Goal: Task Accomplishment & Management: Manage account settings

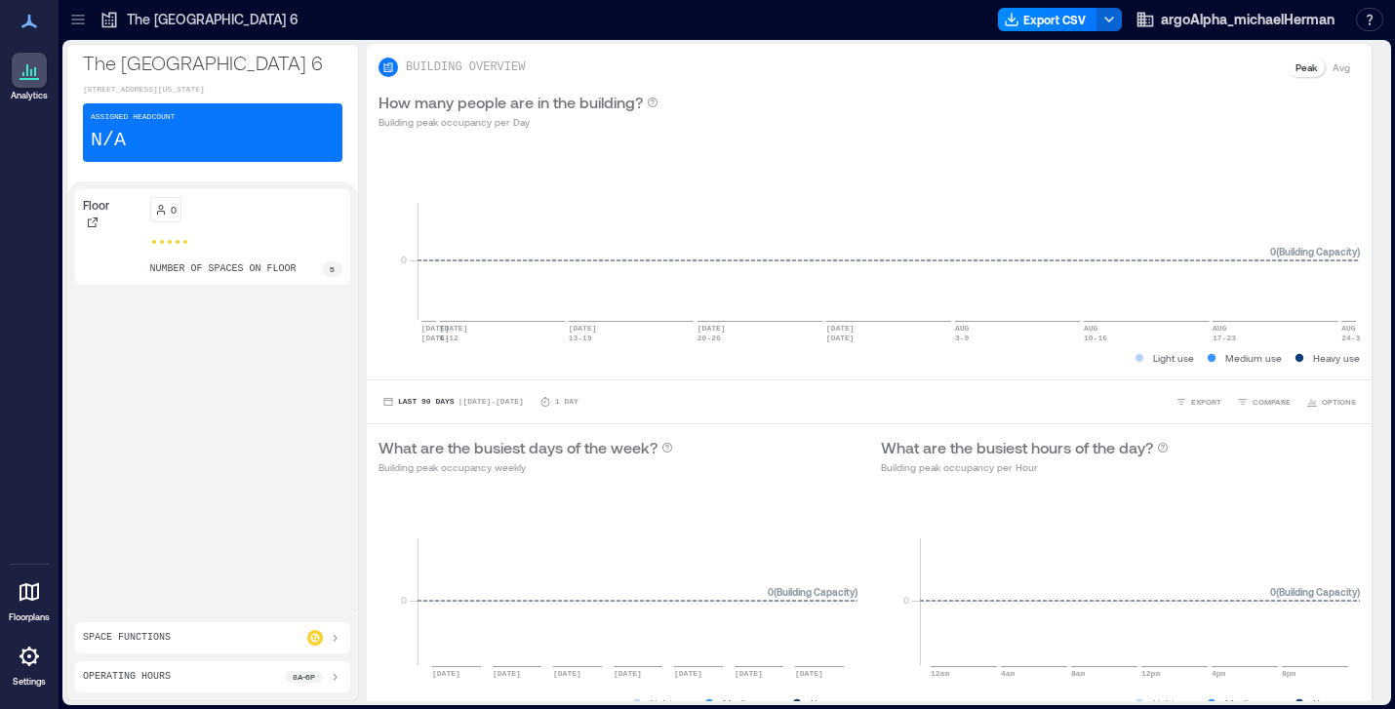
click at [152, 638] on p "Space Functions" at bounding box center [127, 638] width 88 height 16
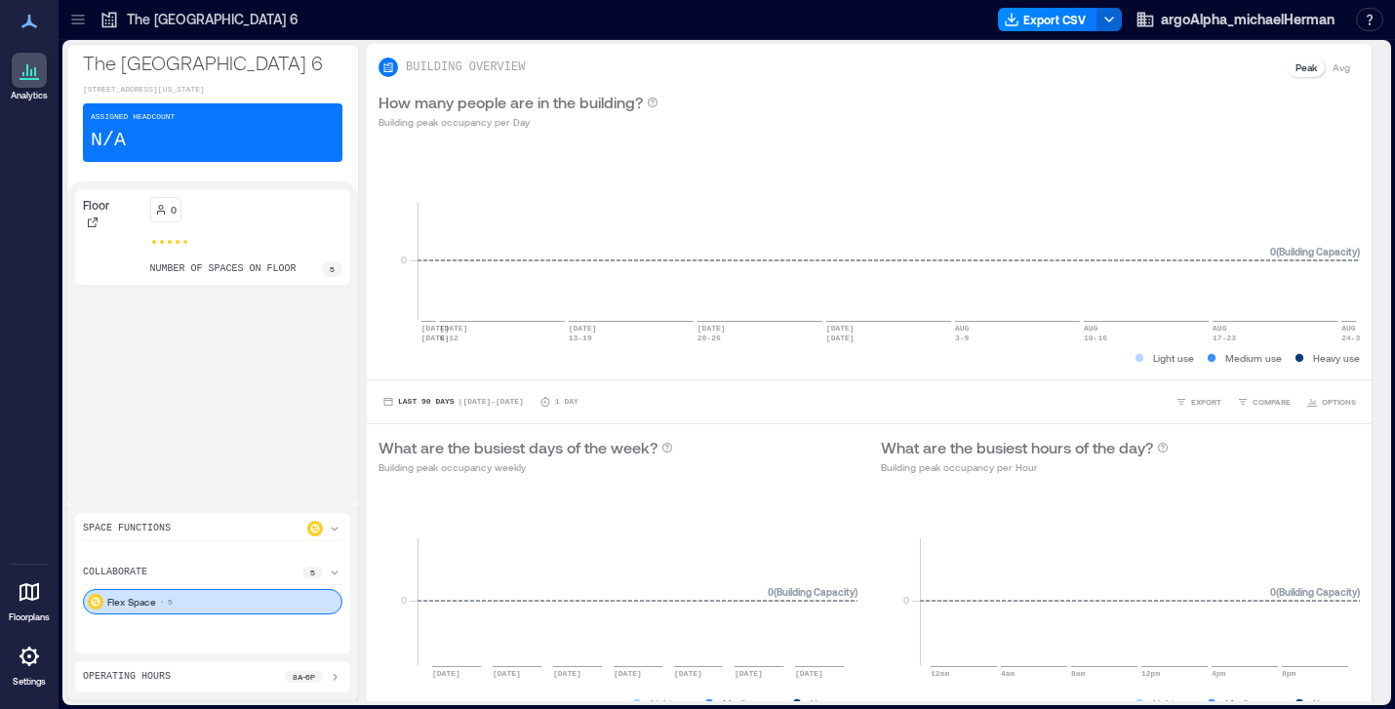
click at [28, 656] on icon at bounding box center [29, 656] width 4 height 4
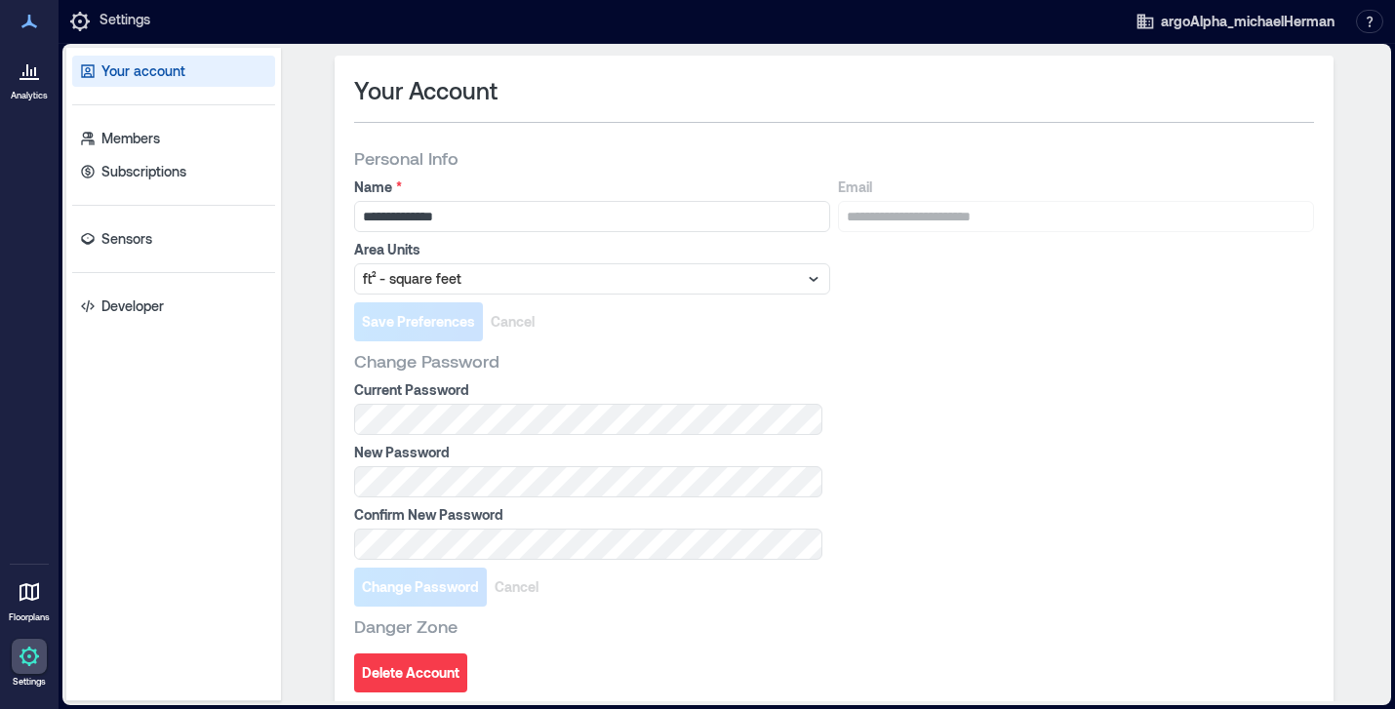
click at [38, 70] on icon at bounding box center [29, 70] width 23 height 23
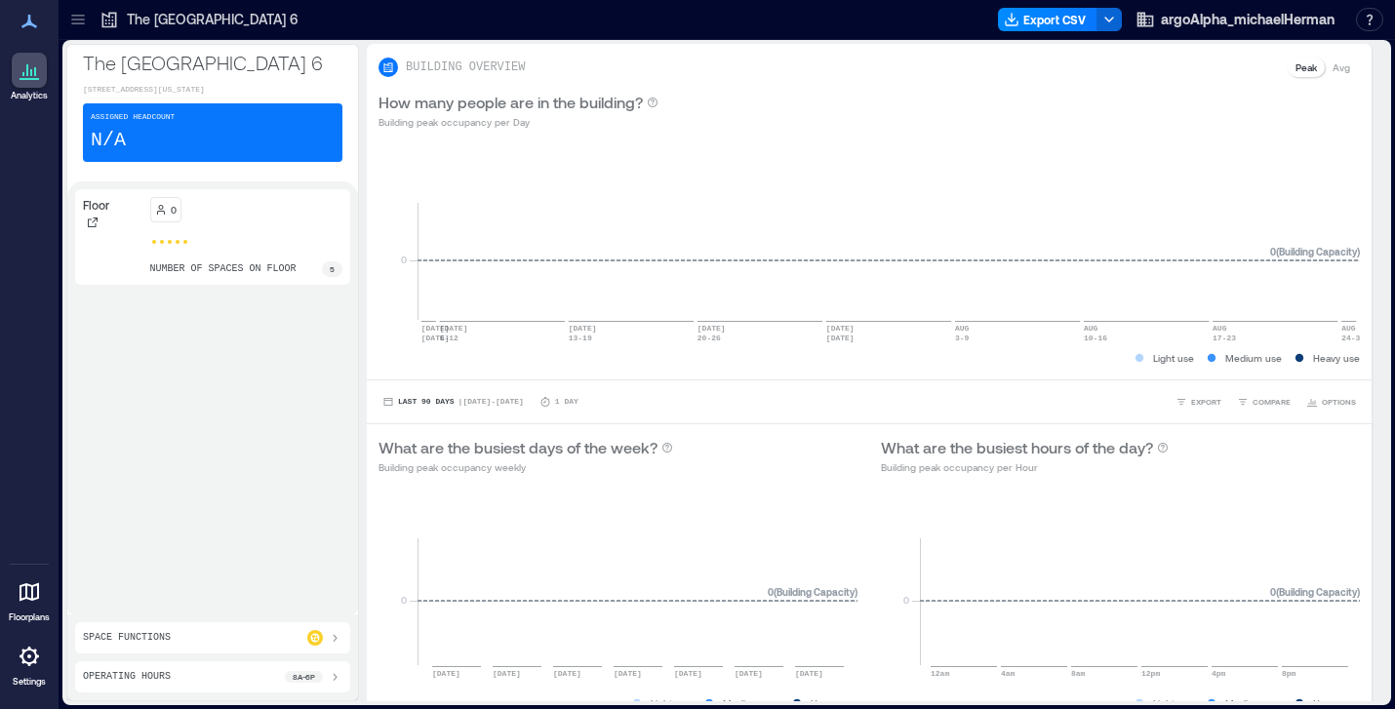
click at [172, 60] on p "The [GEOGRAPHIC_DATA] 6" at bounding box center [212, 62] width 259 height 27
click at [151, 15] on p "The [GEOGRAPHIC_DATA] 6" at bounding box center [213, 20] width 172 height 20
click at [112, 18] on icon at bounding box center [109, 20] width 20 height 20
click at [84, 18] on icon at bounding box center [78, 20] width 20 height 20
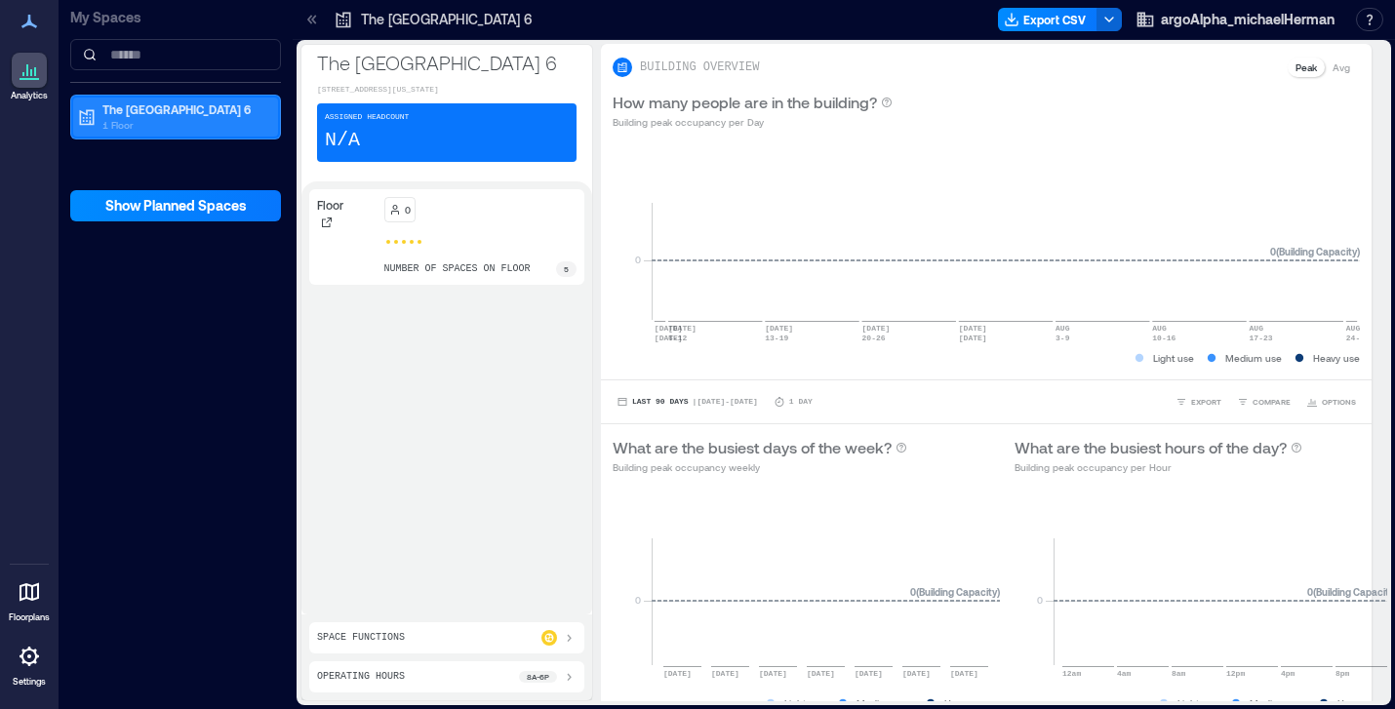
click at [146, 128] on p "1 Floor" at bounding box center [184, 125] width 164 height 16
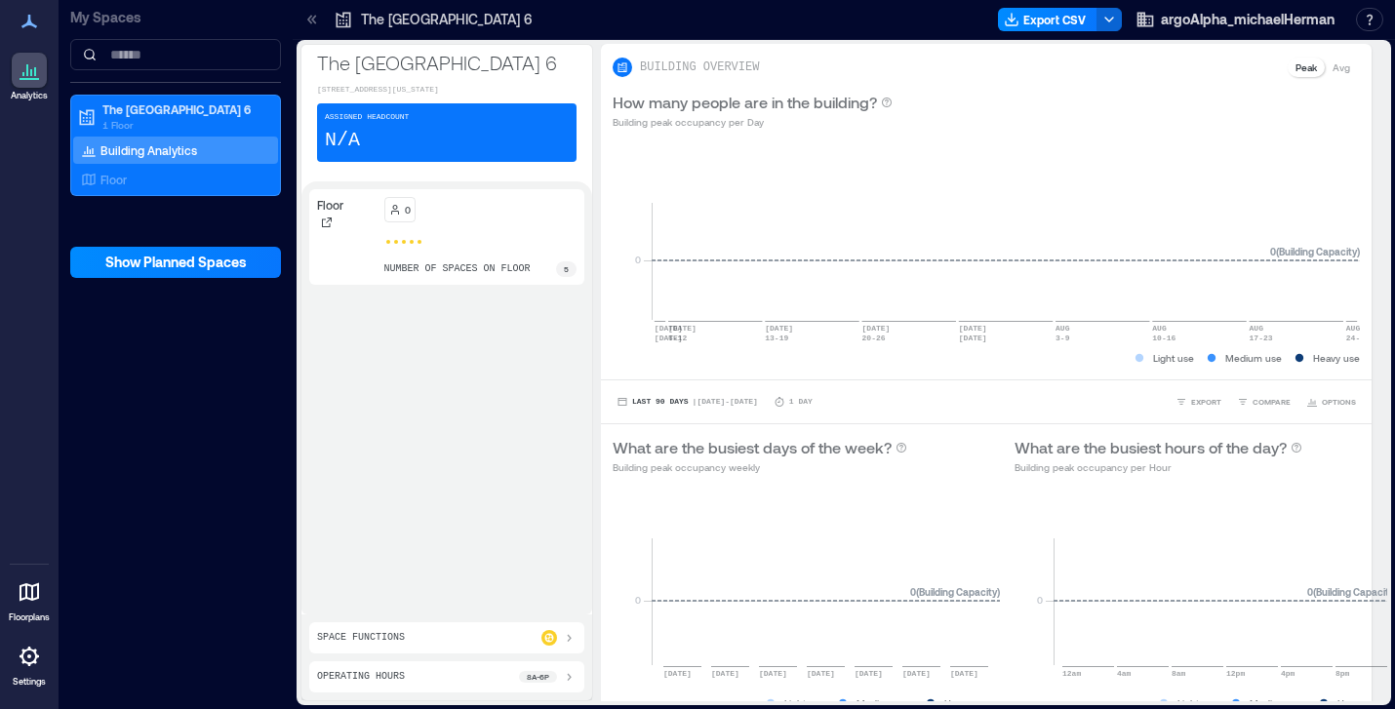
click at [151, 147] on p "Building Analytics" at bounding box center [148, 150] width 97 height 16
click at [153, 178] on div "Floor" at bounding box center [171, 180] width 189 height 20
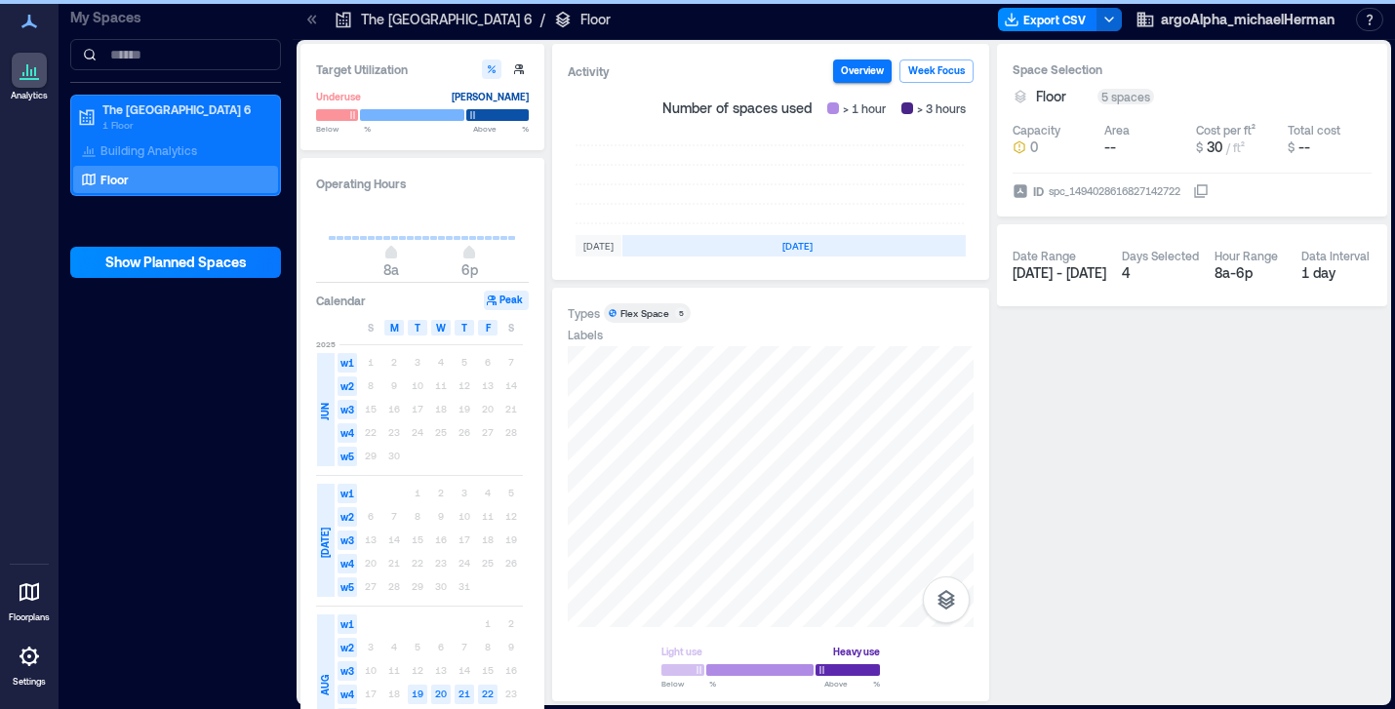
scroll to position [0, 663]
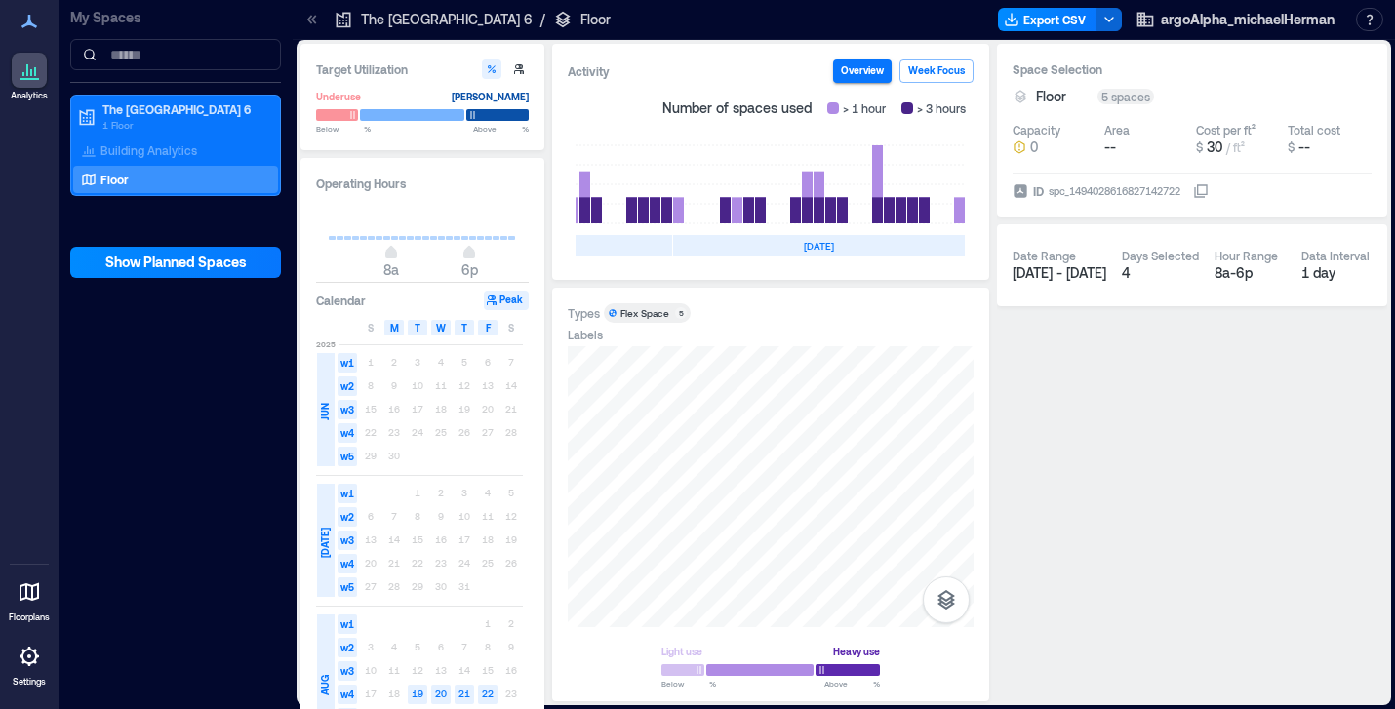
click at [33, 658] on icon at bounding box center [29, 656] width 23 height 23
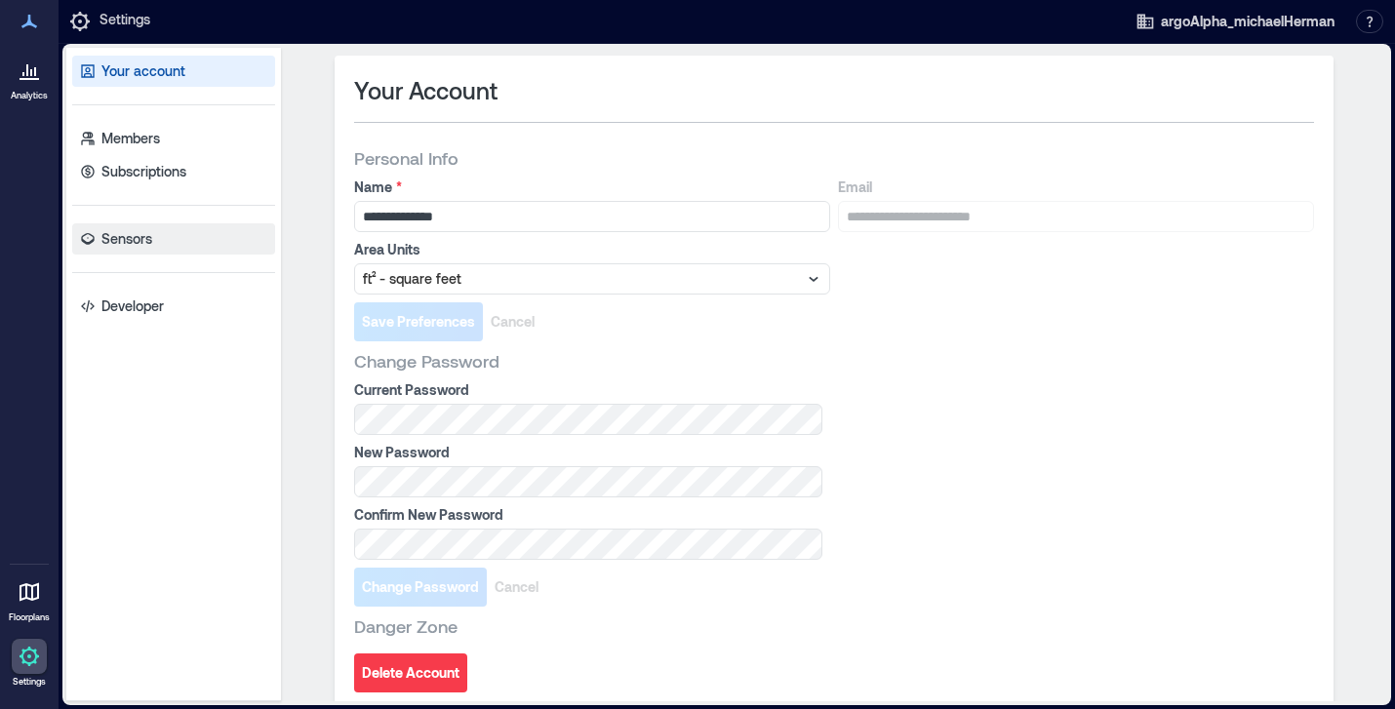
click at [129, 248] on p "Sensors" at bounding box center [126, 239] width 51 height 20
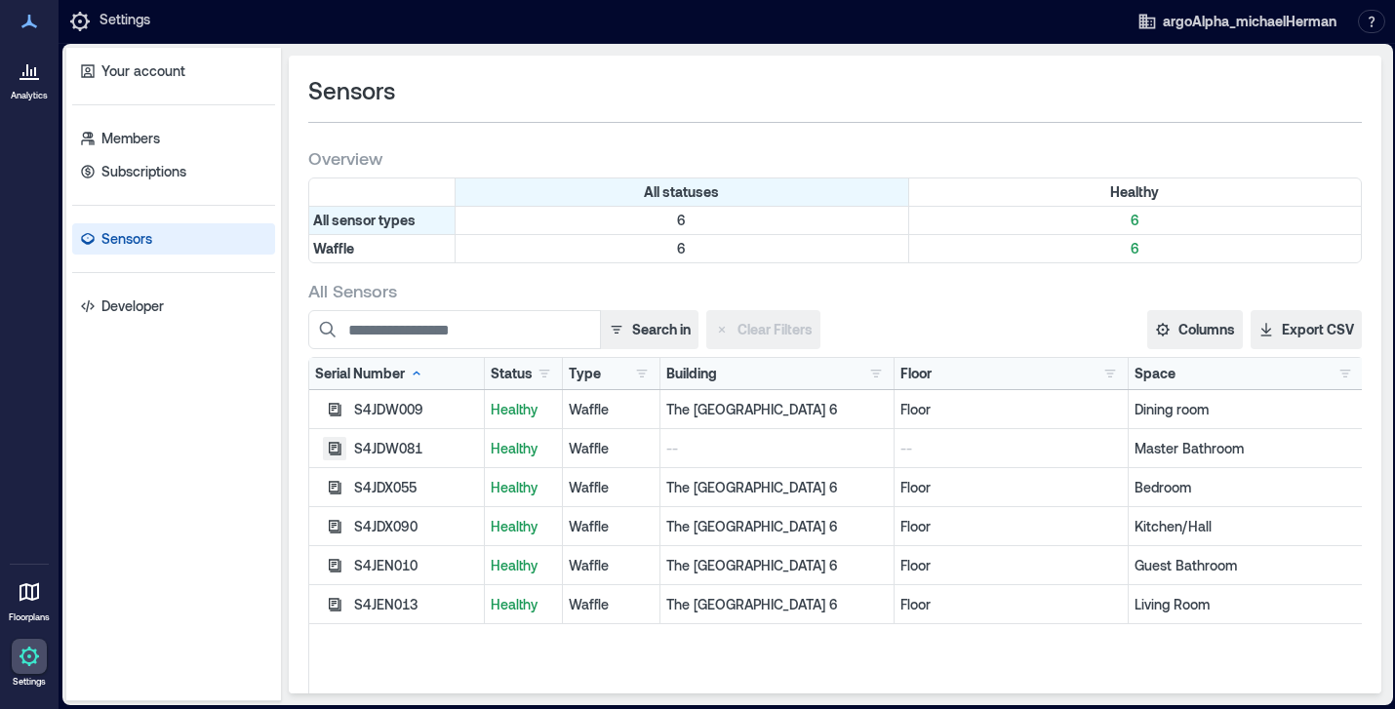
click at [332, 449] on icon "button" at bounding box center [335, 448] width 13 height 13
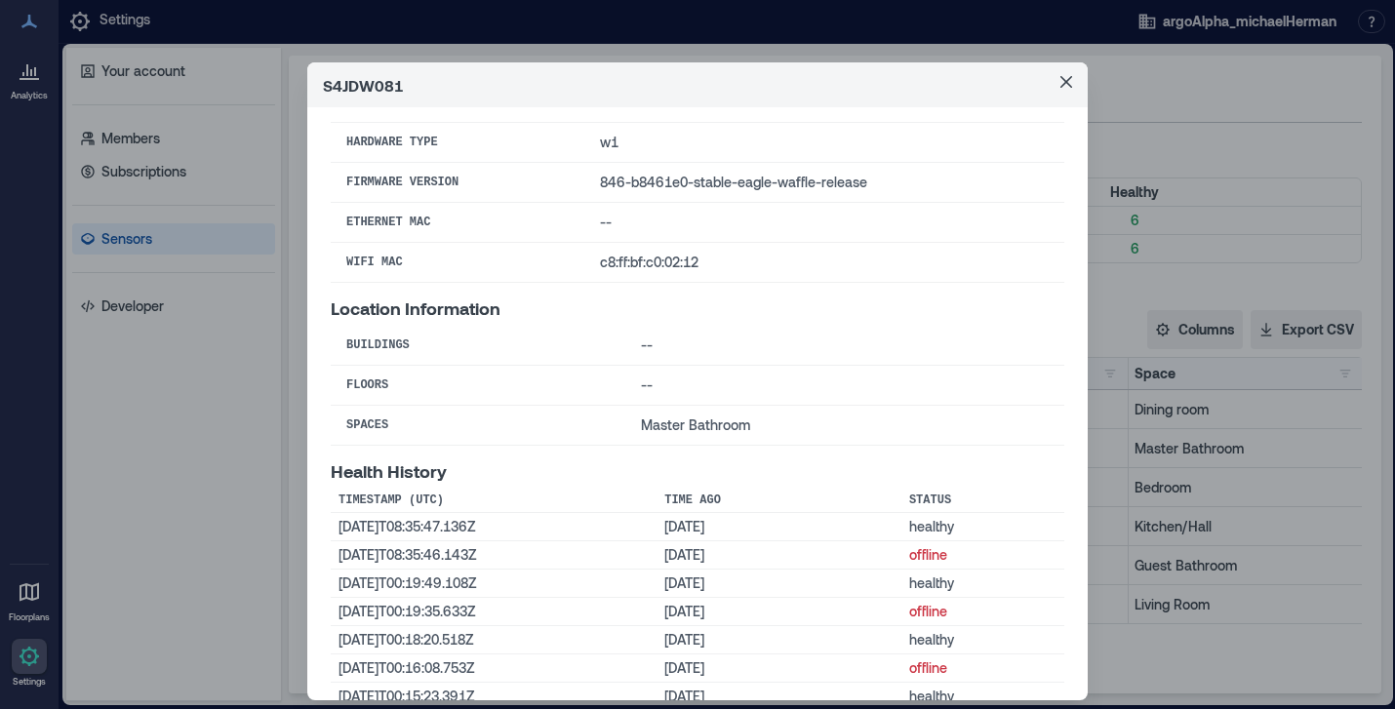
scroll to position [188, 0]
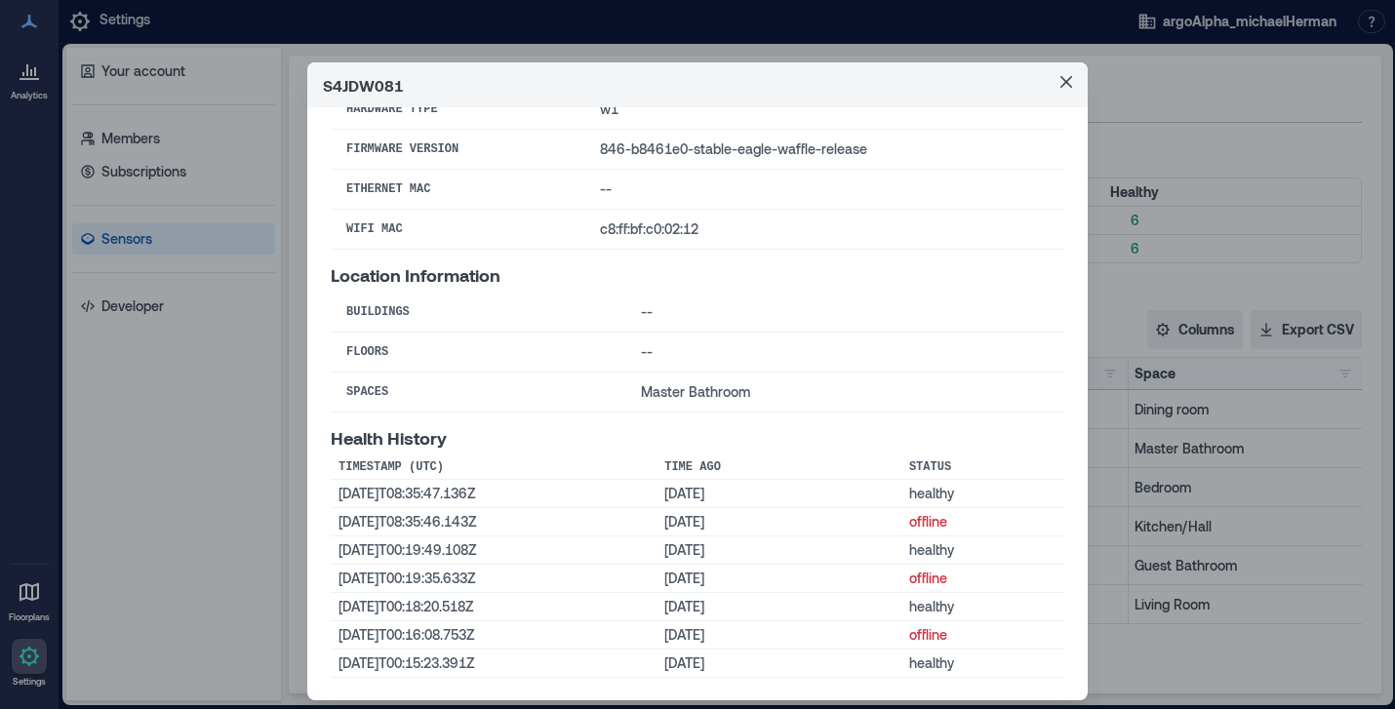
click at [648, 339] on td "--" at bounding box center [844, 353] width 439 height 40
click at [575, 633] on td "[DATE]T00:16:08.753Z" at bounding box center [494, 635] width 326 height 28
click at [1063, 84] on icon "Close" at bounding box center [1066, 82] width 12 height 12
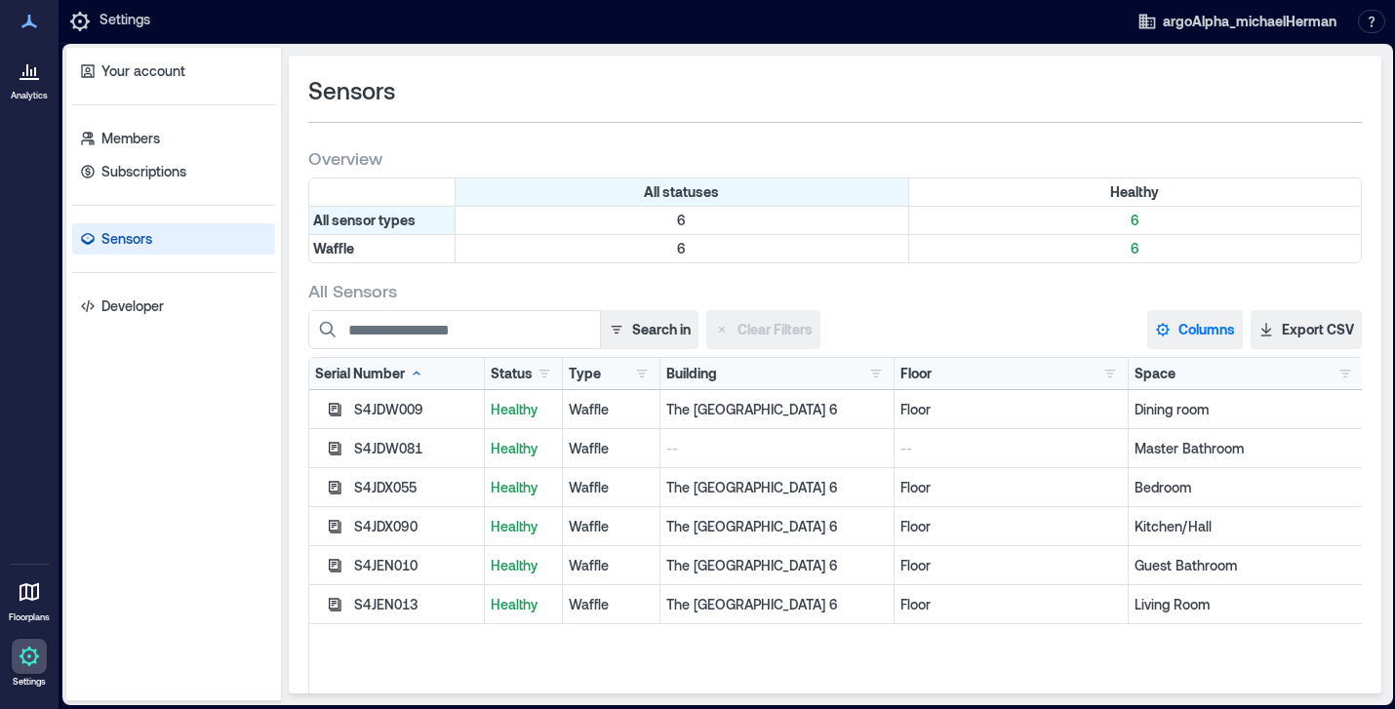
click at [1187, 328] on button "Columns" at bounding box center [1195, 329] width 96 height 39
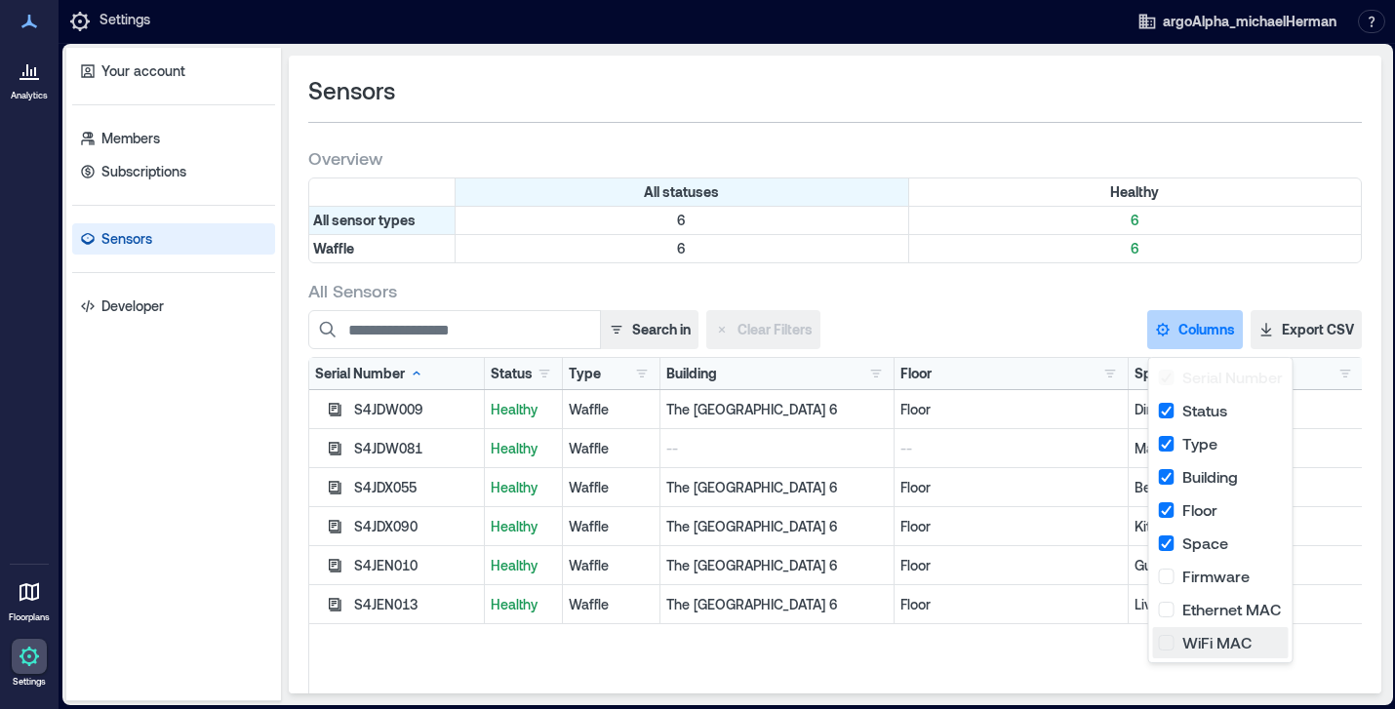
click at [1168, 639] on button "WiFi MAC" at bounding box center [1221, 642] width 136 height 31
click at [1166, 610] on button "Ethernet MAC" at bounding box center [1221, 609] width 136 height 31
click at [1164, 579] on button "Firmware" at bounding box center [1221, 576] width 136 height 31
click at [1050, 322] on div "Search in Clear Filters" at bounding box center [698, 329] width 780 height 39
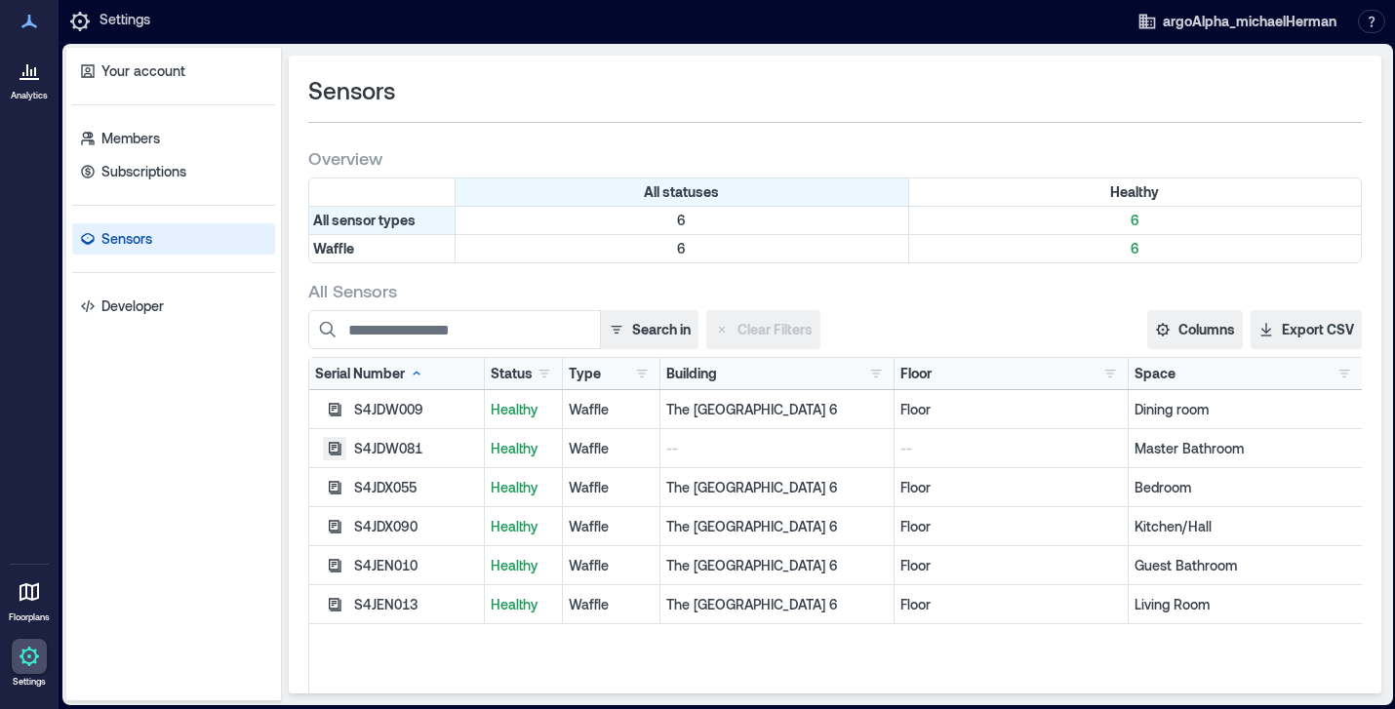
click at [332, 451] on icon "button" at bounding box center [335, 449] width 16 height 16
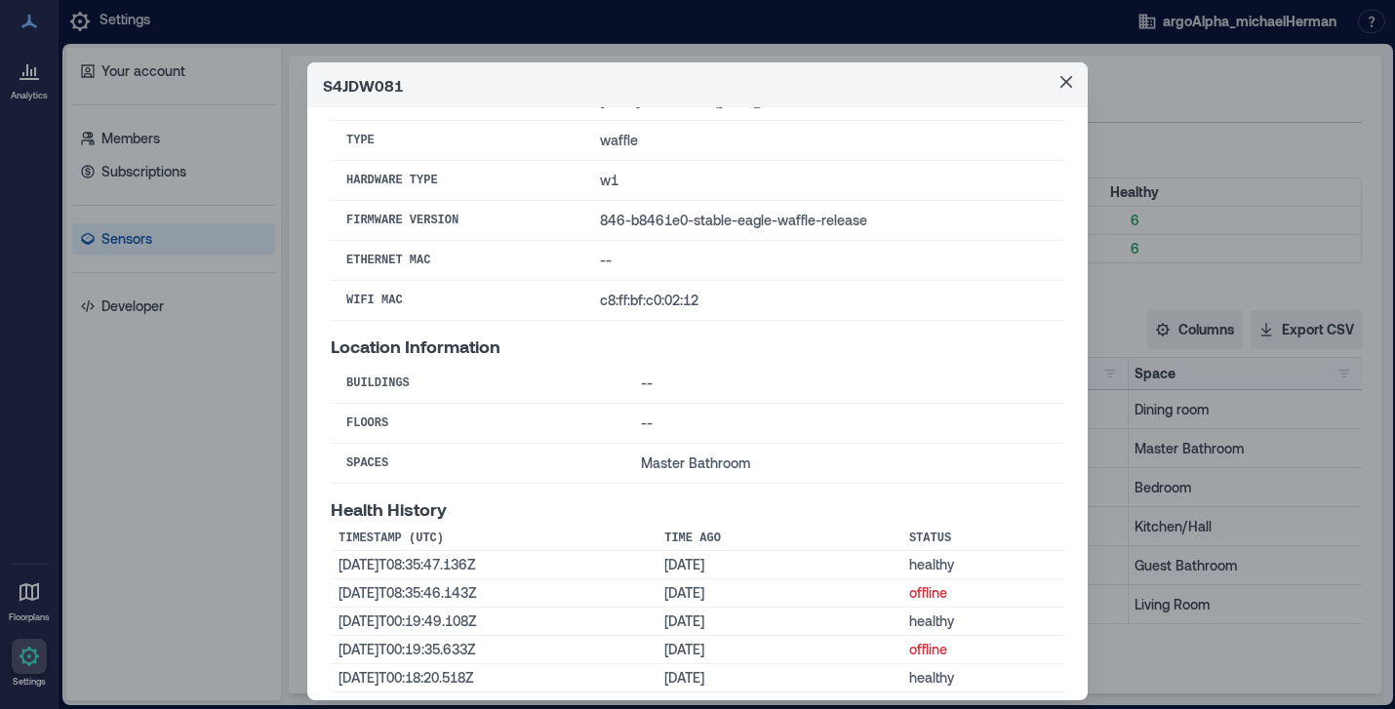
scroll to position [0, 0]
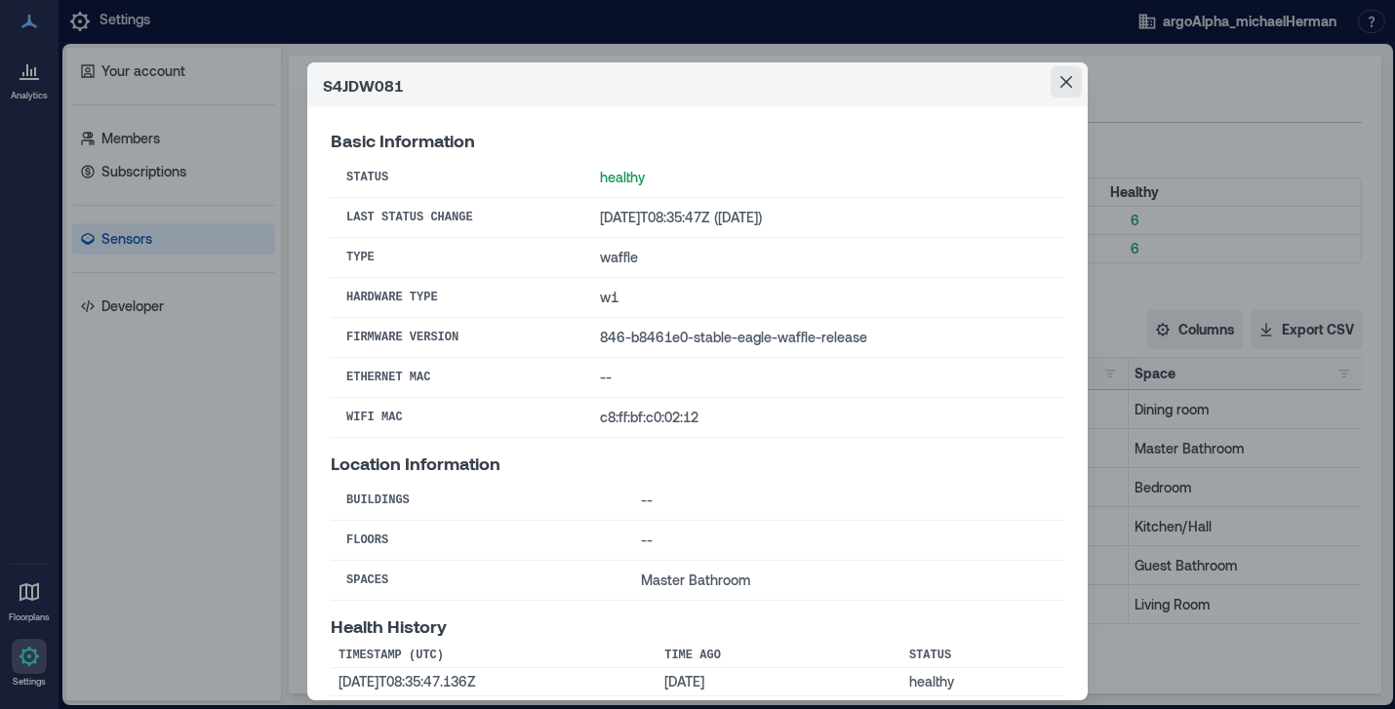
click at [1064, 79] on icon "Close" at bounding box center [1066, 82] width 12 height 12
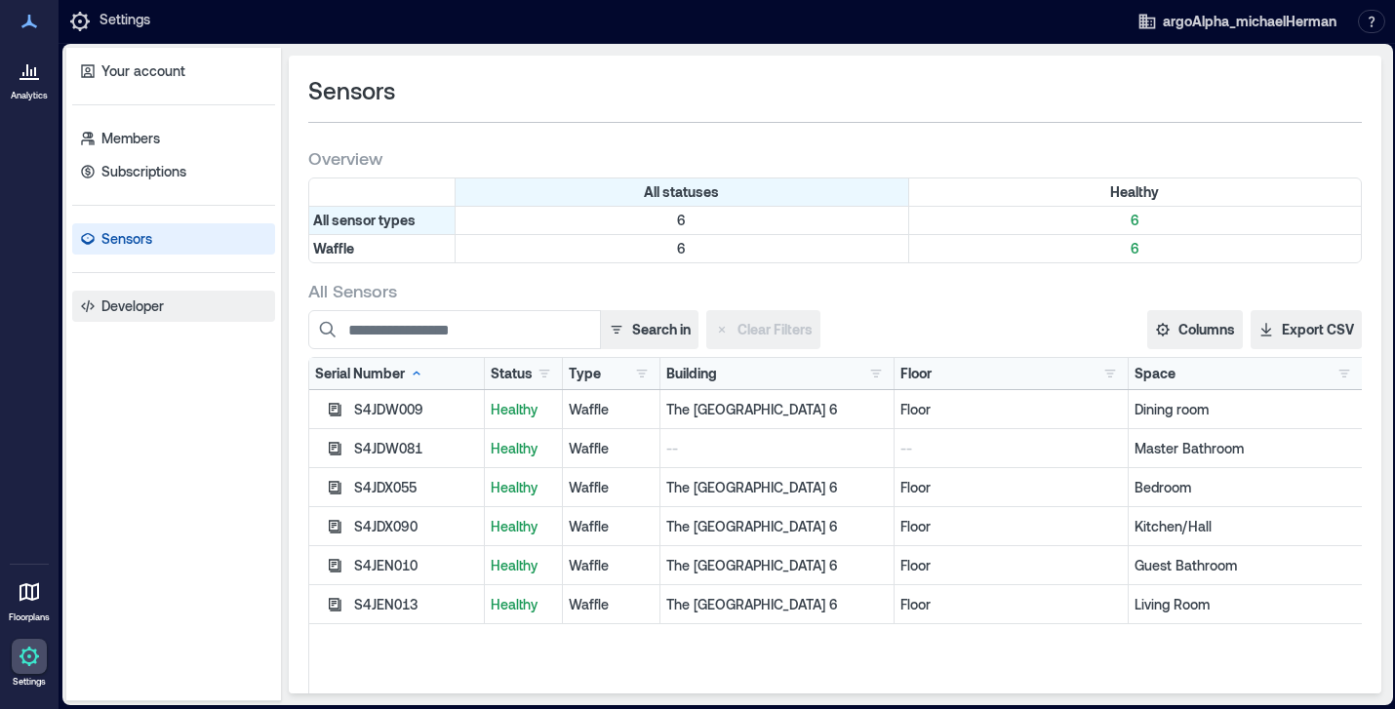
click at [128, 301] on p "Developer" at bounding box center [132, 306] width 62 height 20
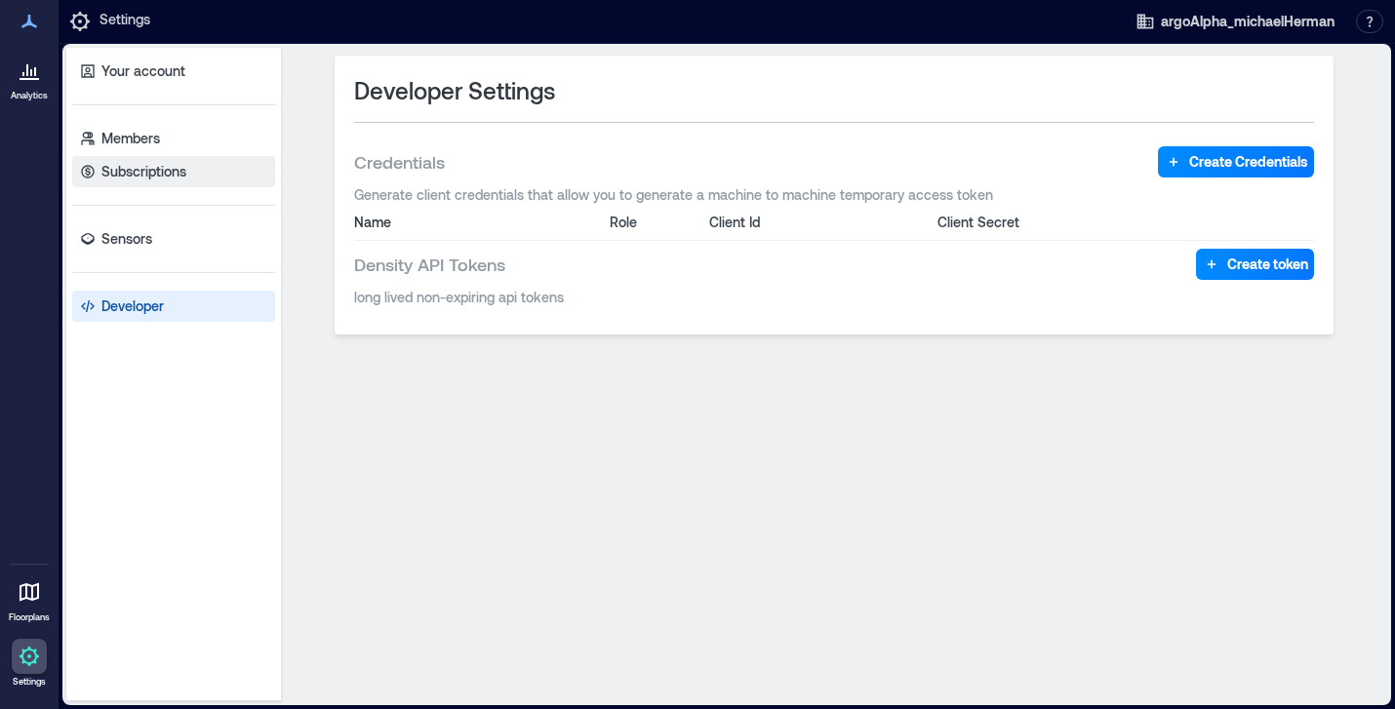
click at [124, 175] on p "Subscriptions" at bounding box center [143, 172] width 85 height 20
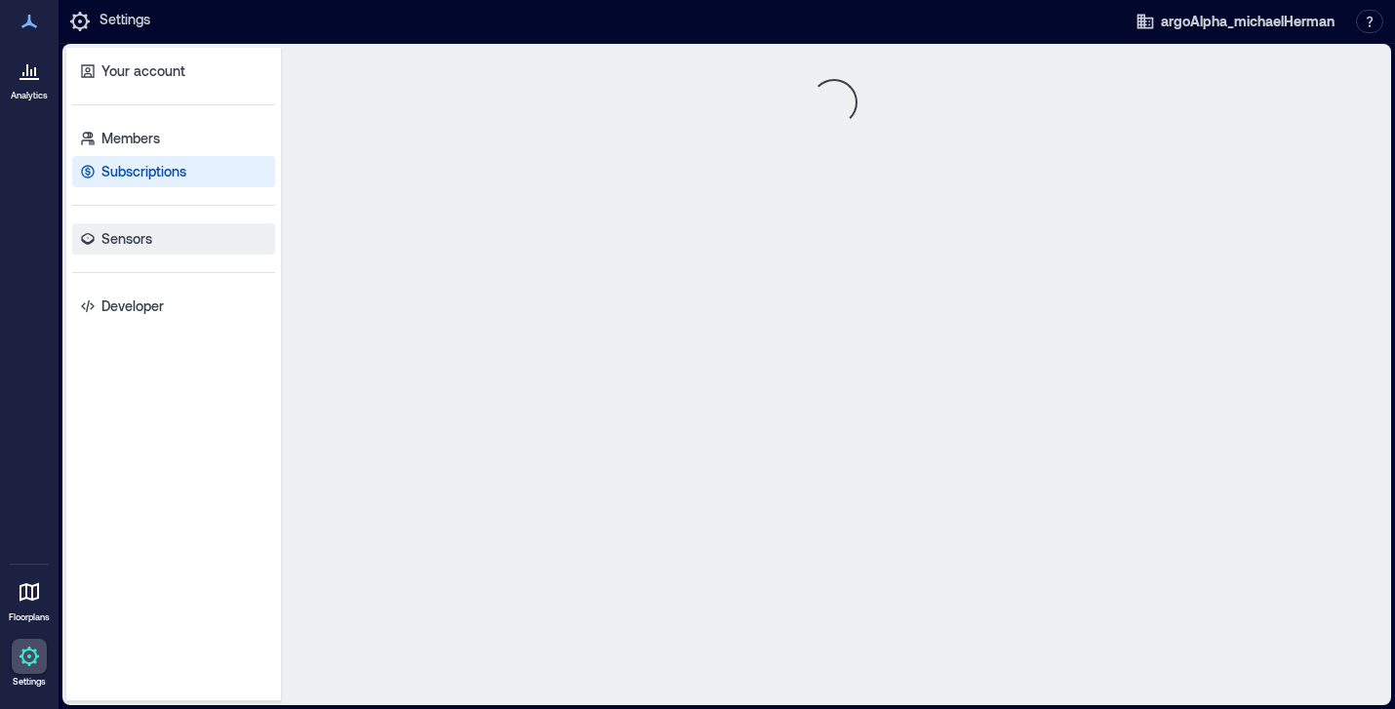
click at [120, 245] on p "Sensors" at bounding box center [126, 239] width 51 height 20
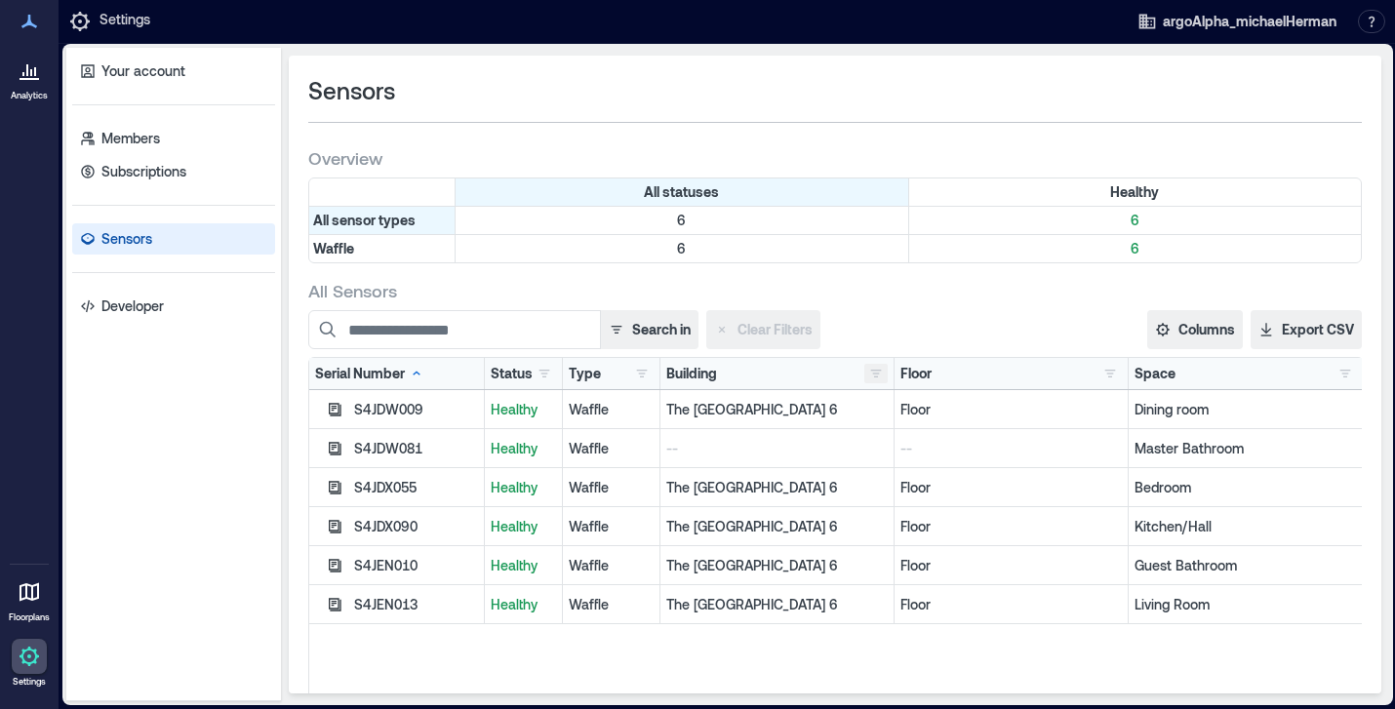
click at [876, 374] on button "button" at bounding box center [875, 374] width 23 height 20
click at [884, 445] on div "The [GEOGRAPHIC_DATA] 6 5" at bounding box center [1009, 445] width 269 height 20
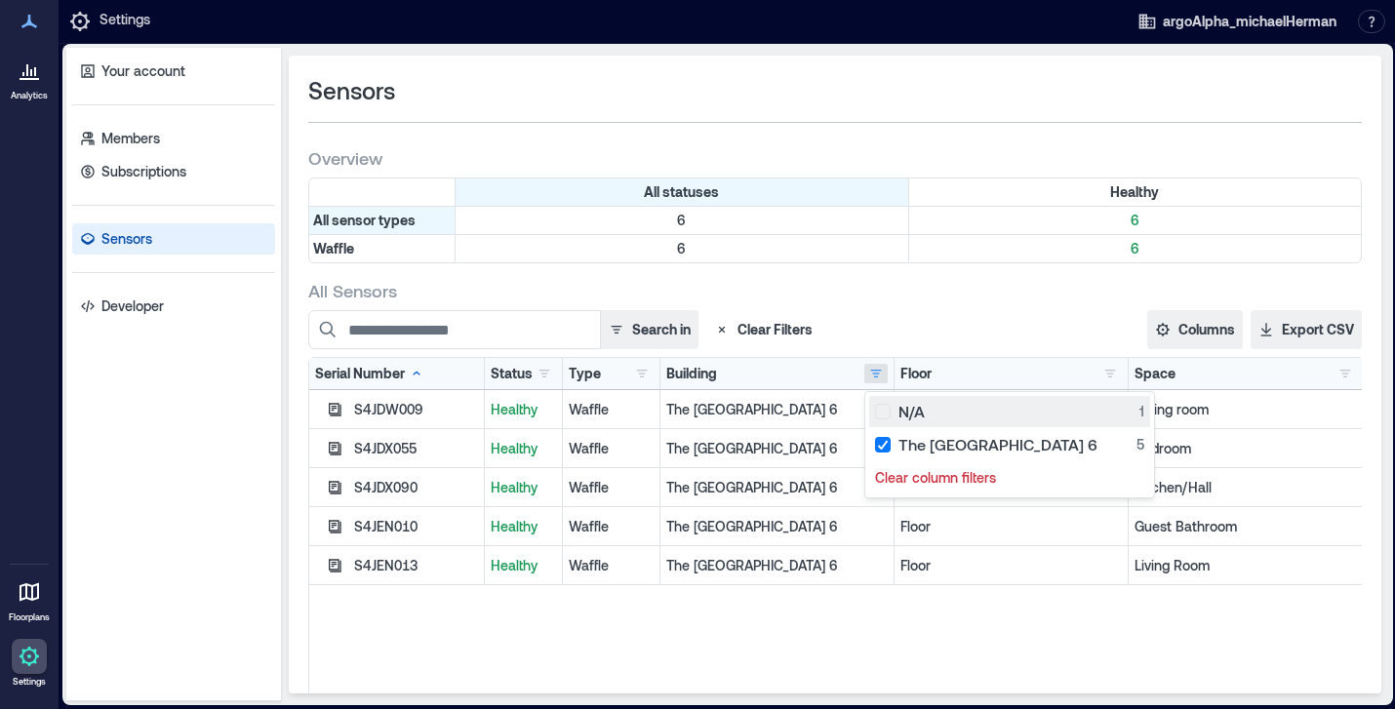
click at [881, 416] on div "N/A 1" at bounding box center [1009, 412] width 269 height 20
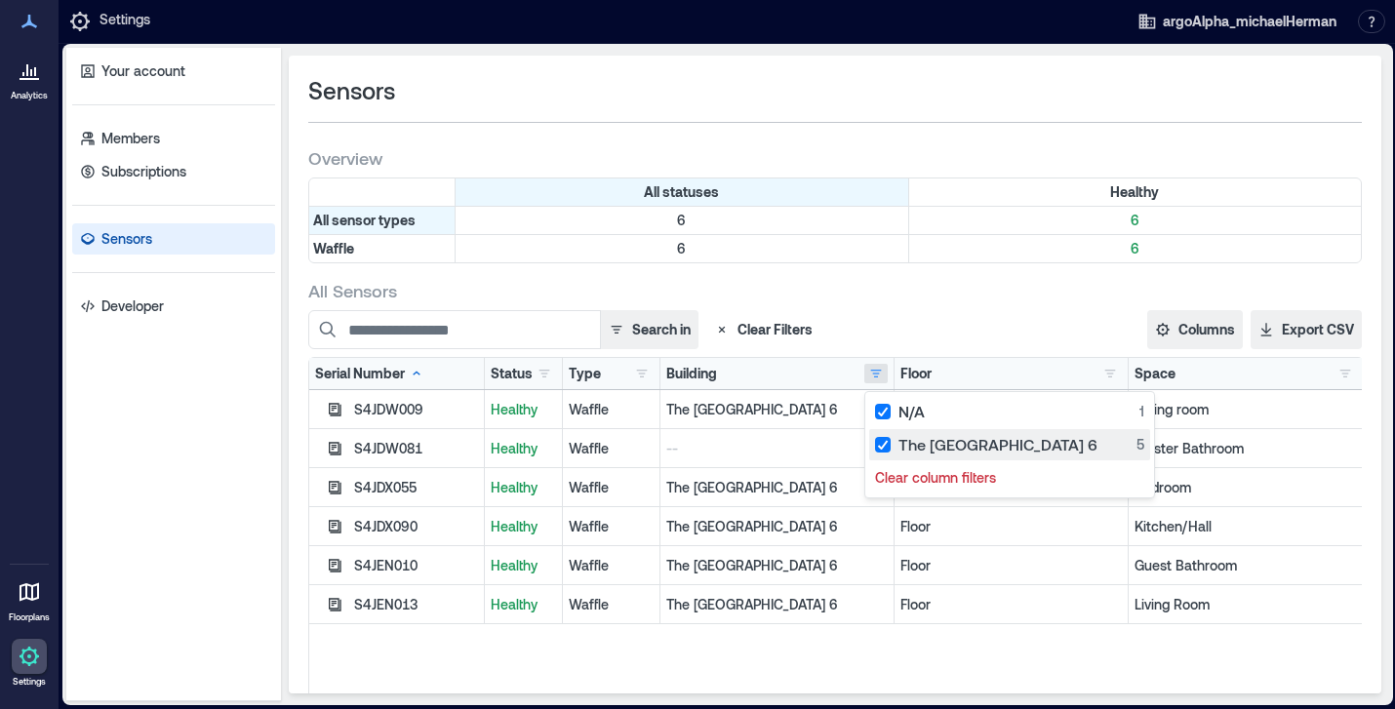
click at [883, 442] on div "The [GEOGRAPHIC_DATA] 6 5" at bounding box center [1009, 445] width 269 height 20
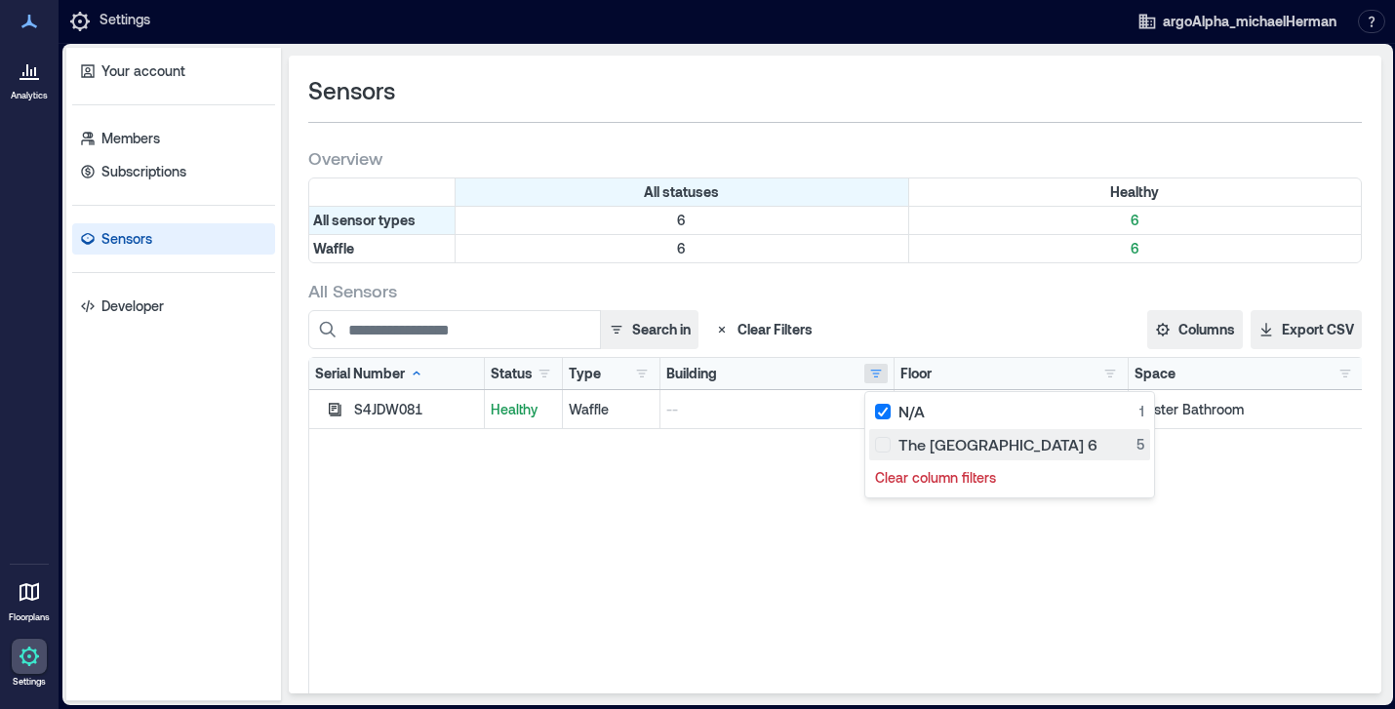
click at [880, 442] on div "The [GEOGRAPHIC_DATA] 6 5" at bounding box center [1009, 445] width 269 height 20
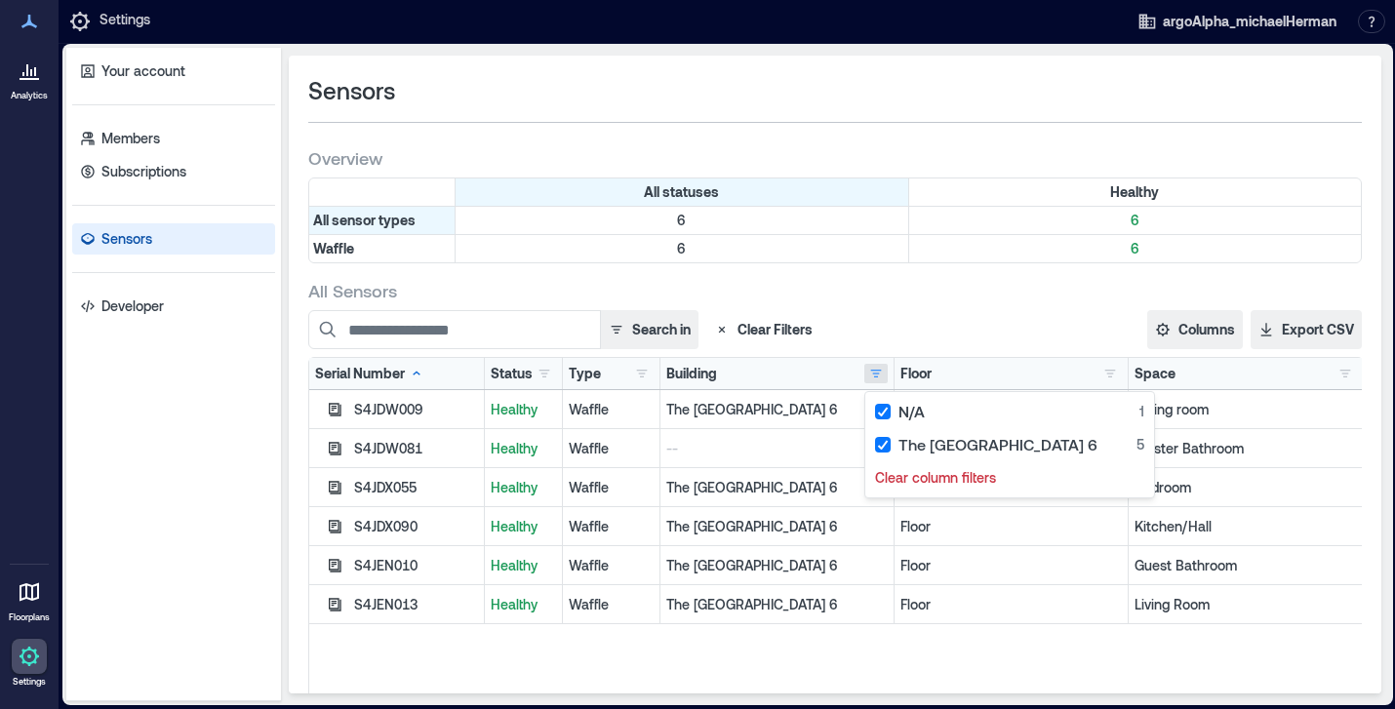
click at [858, 314] on div "Search in Clear Filters" at bounding box center [698, 329] width 780 height 39
click at [33, 83] on div at bounding box center [29, 70] width 35 height 35
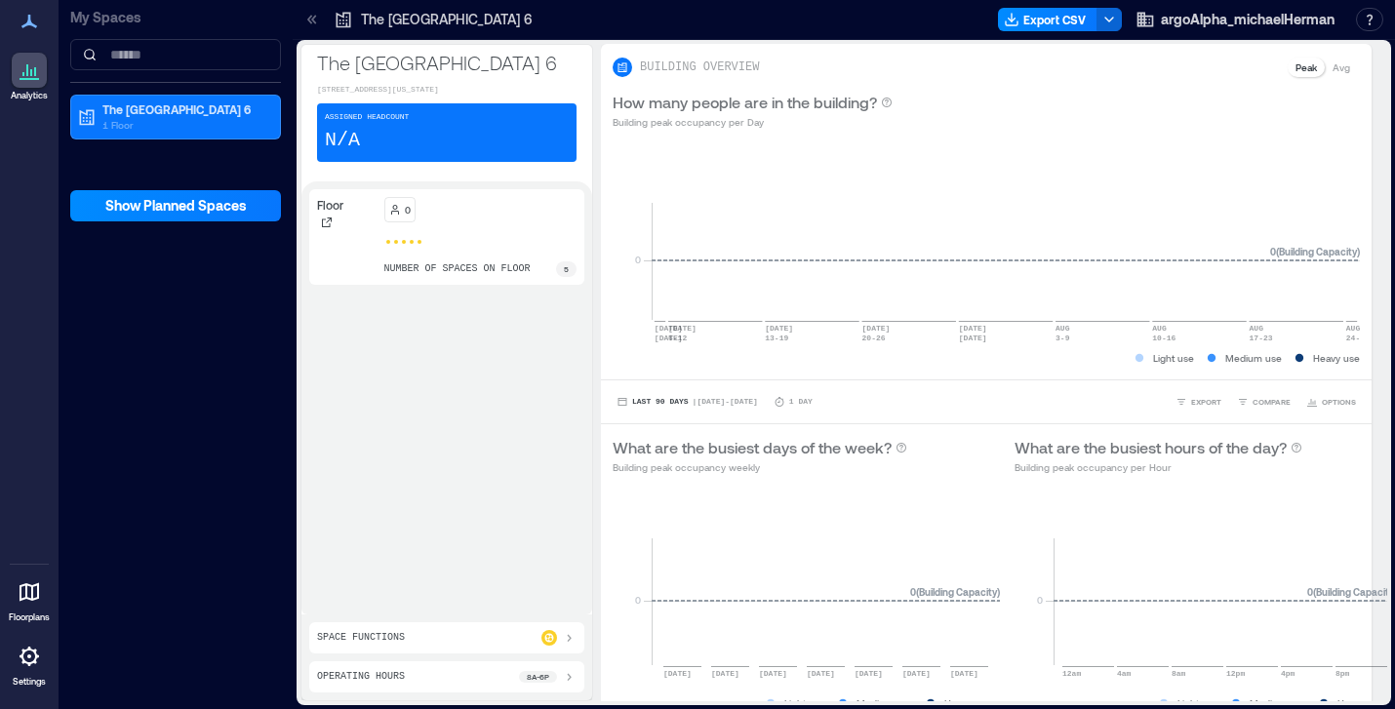
click at [413, 637] on div "Space Functions" at bounding box center [446, 638] width 259 height 16
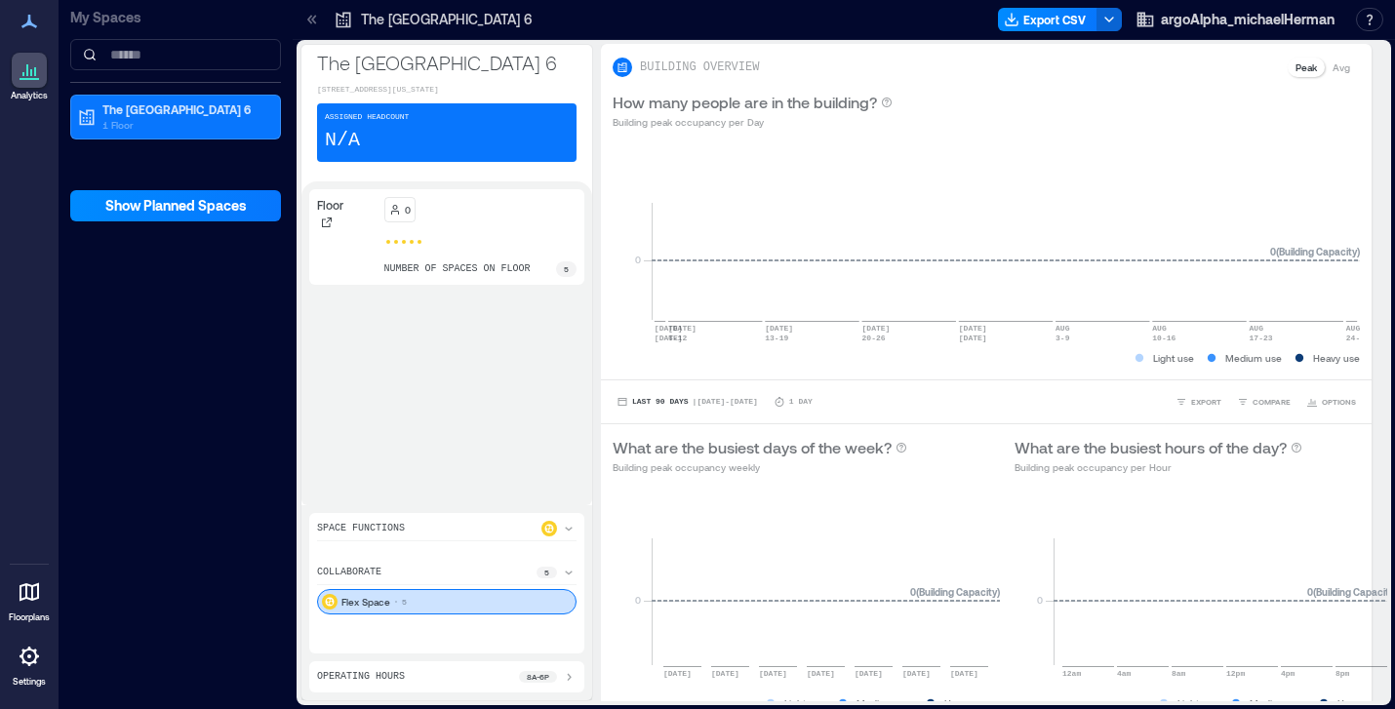
click at [443, 604] on div "Flex Space 5" at bounding box center [446, 601] width 259 height 25
click at [567, 571] on icon at bounding box center [569, 573] width 8 height 4
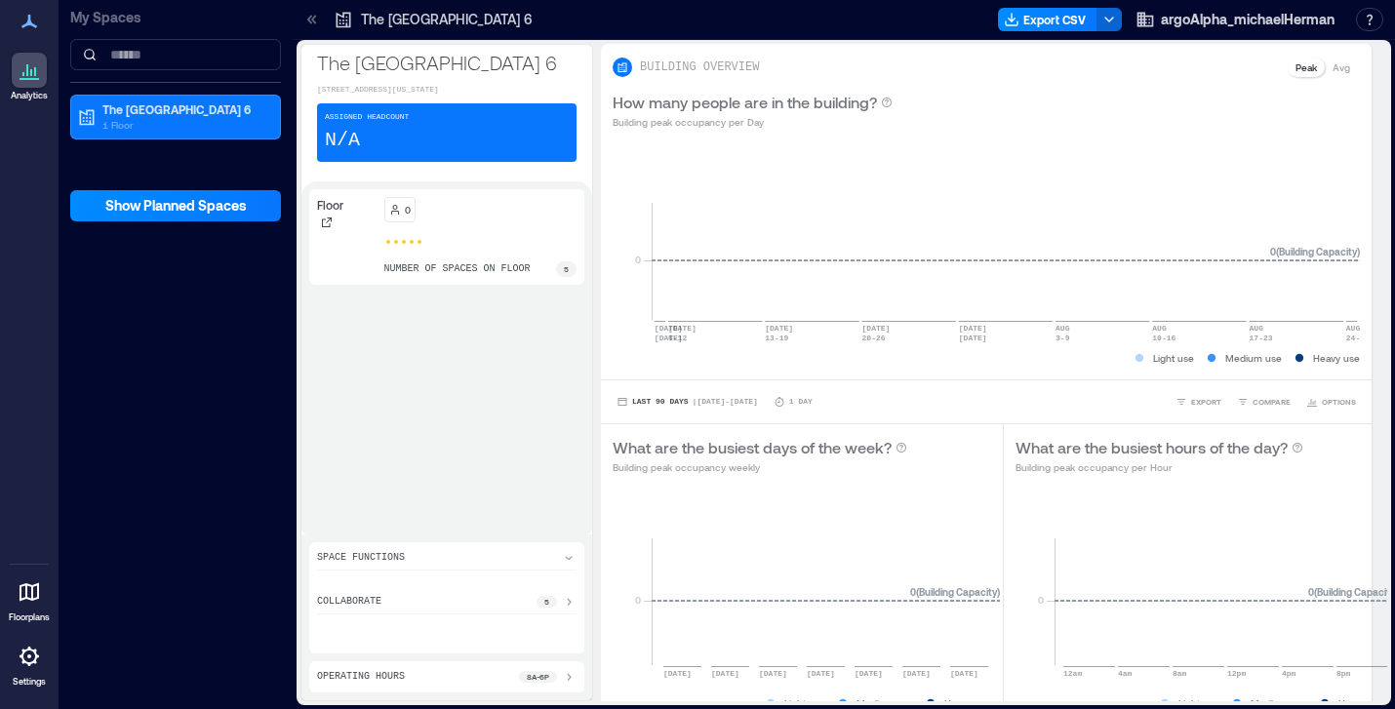
click at [569, 598] on icon at bounding box center [569, 602] width 16 height 16
click at [28, 23] on icon at bounding box center [29, 22] width 16 height 14
click at [27, 660] on icon at bounding box center [29, 656] width 23 height 23
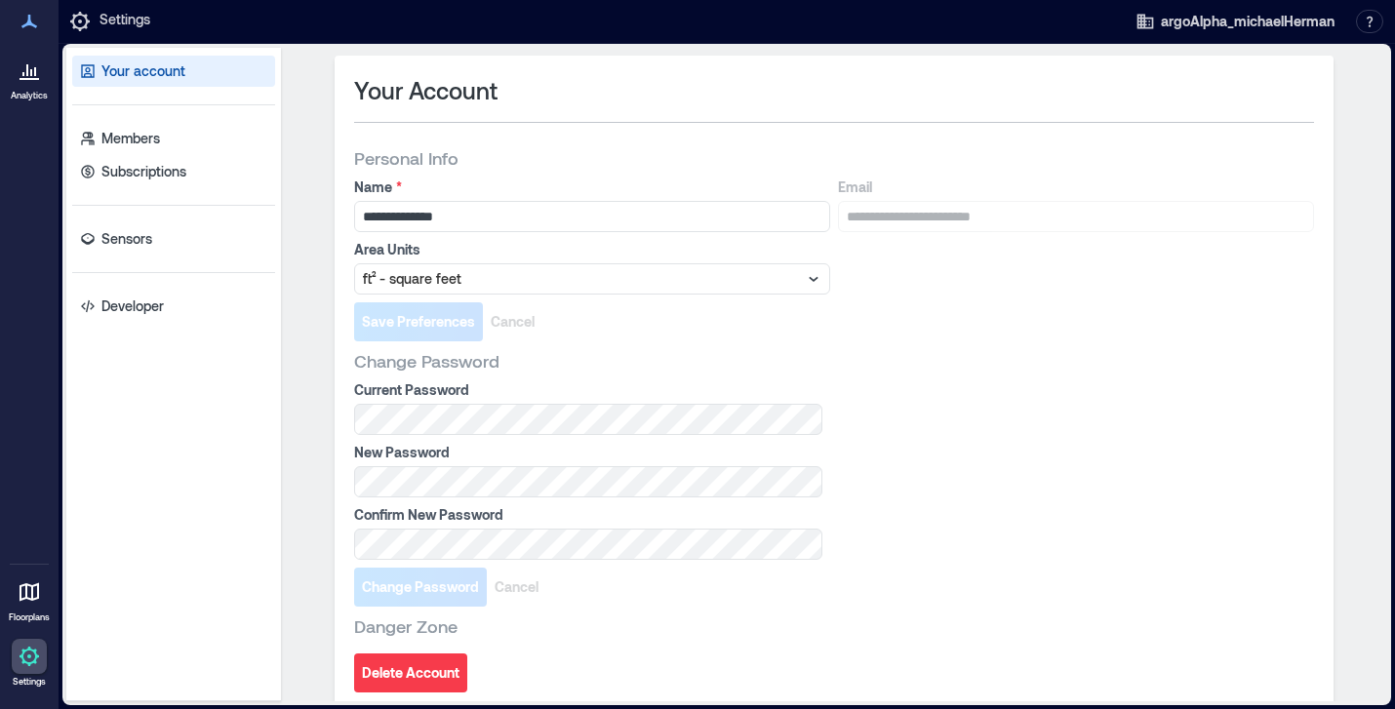
click at [149, 70] on p "Your account" at bounding box center [143, 71] width 84 height 20
click at [132, 173] on p "Subscriptions" at bounding box center [143, 172] width 85 height 20
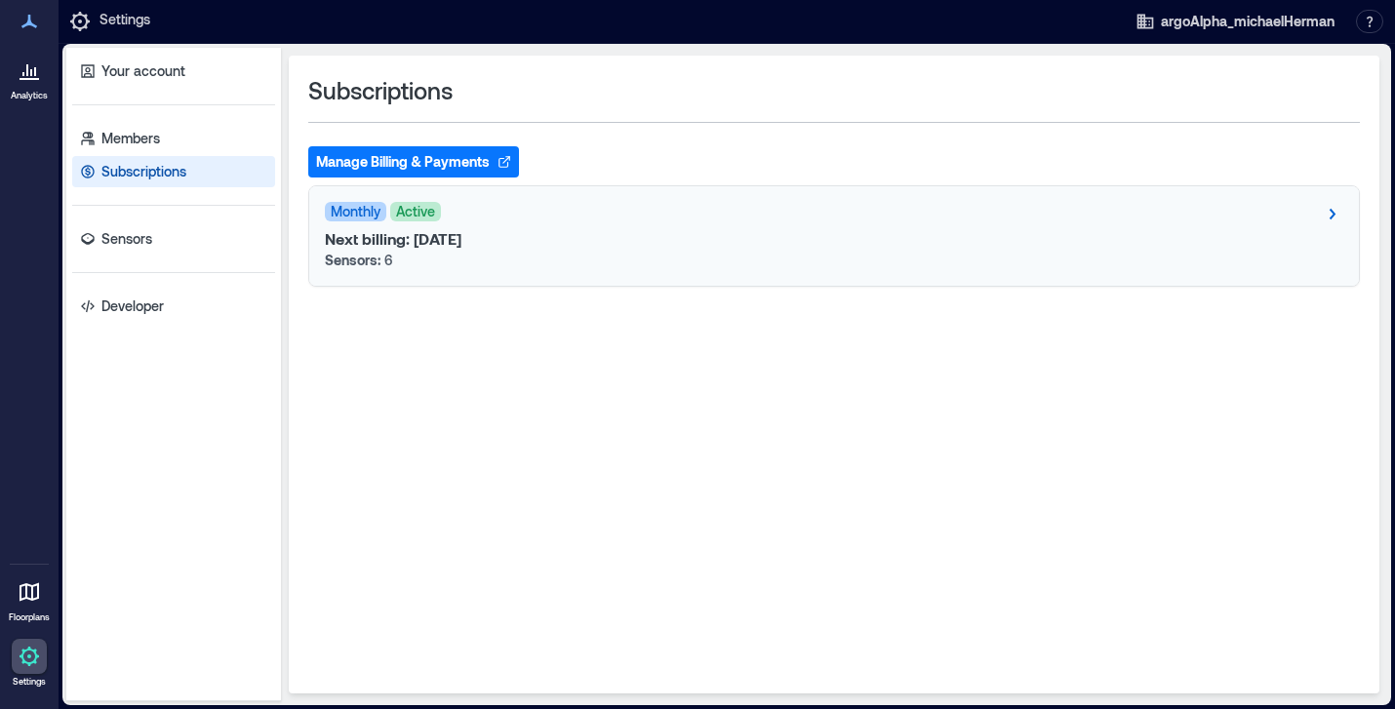
click at [1121, 225] on div "Monthly Active Next billing: [DATE] Sensors: 6" at bounding box center [833, 235] width 1049 height 99
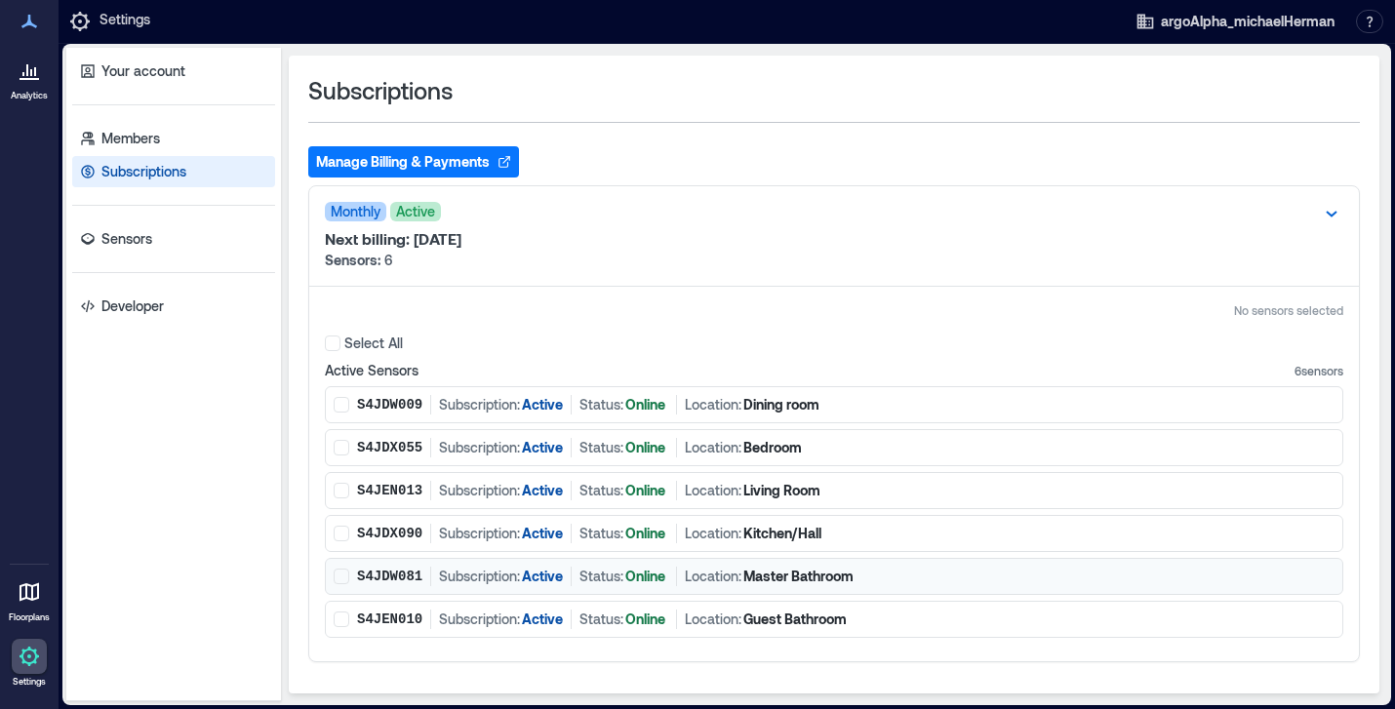
click at [373, 573] on p "S4JDW081" at bounding box center [389, 577] width 65 height 20
click at [338, 577] on span at bounding box center [342, 577] width 16 height 16
click at [1328, 208] on icon at bounding box center [1330, 213] width 23 height 23
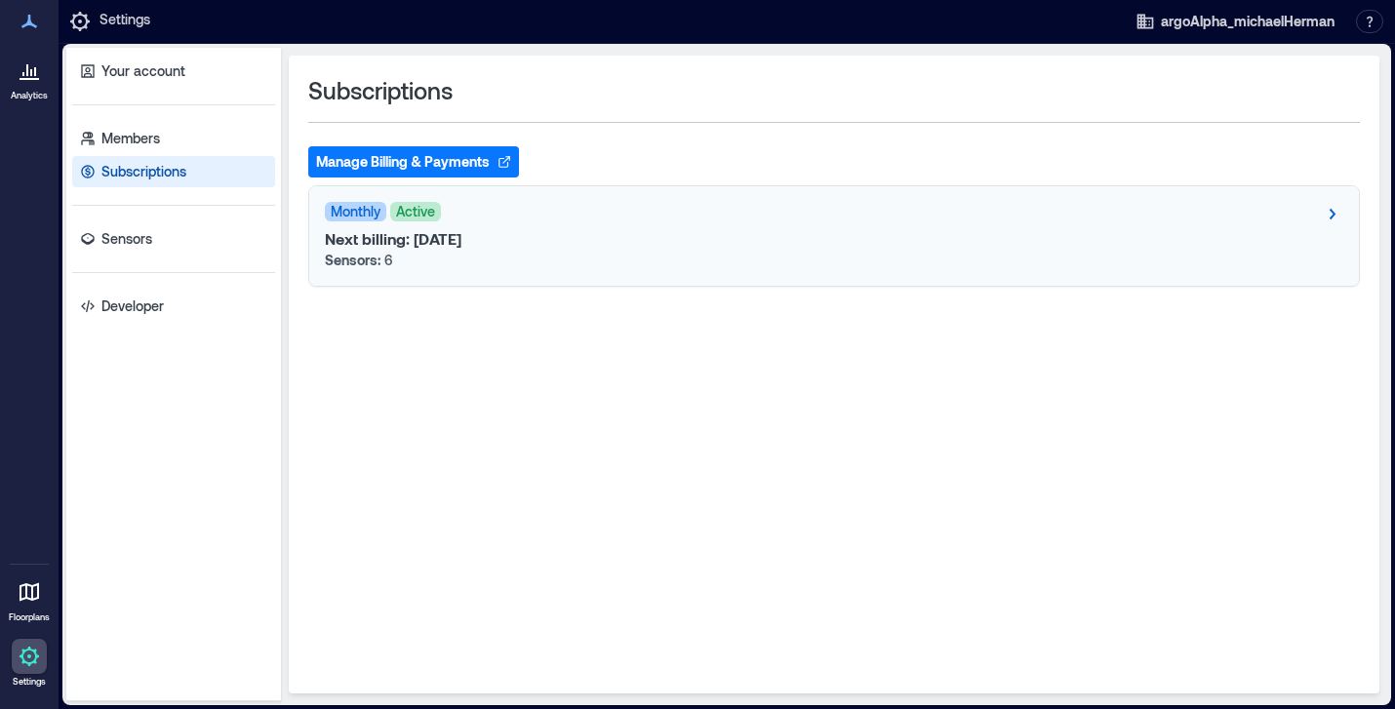
click at [1328, 208] on icon at bounding box center [1330, 213] width 23 height 23
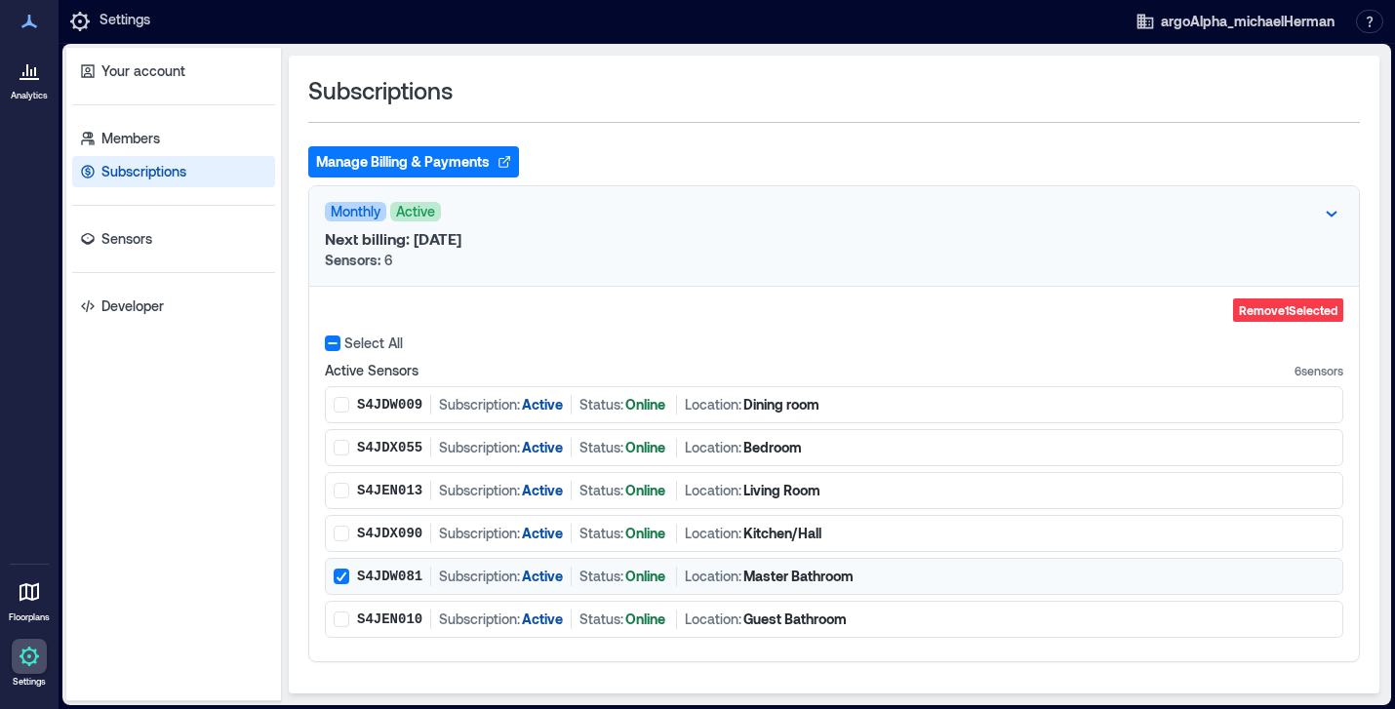
click at [345, 572] on polyline at bounding box center [341, 576] width 9 height 8
click at [734, 576] on p "Location:" at bounding box center [713, 577] width 57 height 20
click at [631, 579] on p "Online" at bounding box center [645, 577] width 40 height 20
click at [532, 576] on p "Active" at bounding box center [542, 577] width 41 height 20
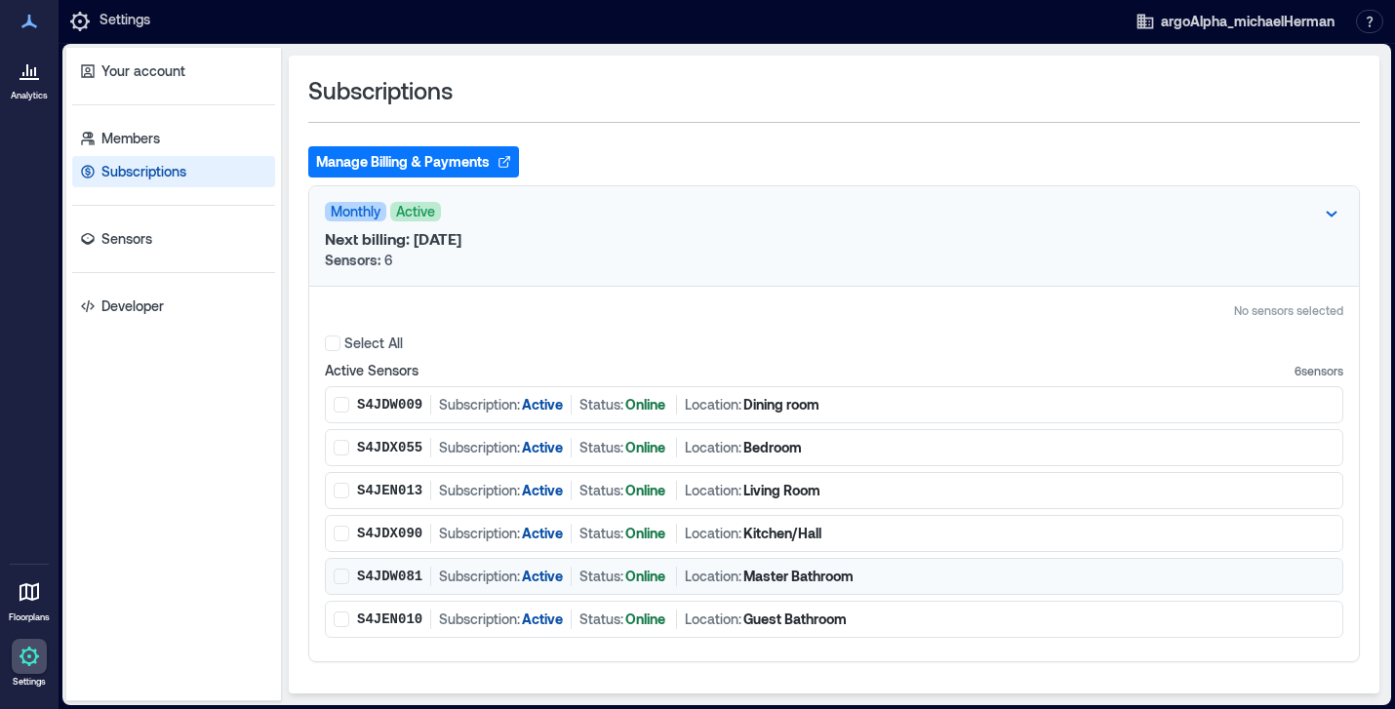
click at [532, 576] on p "Active" at bounding box center [542, 577] width 41 height 20
